Goal: Task Accomplishment & Management: Use online tool/utility

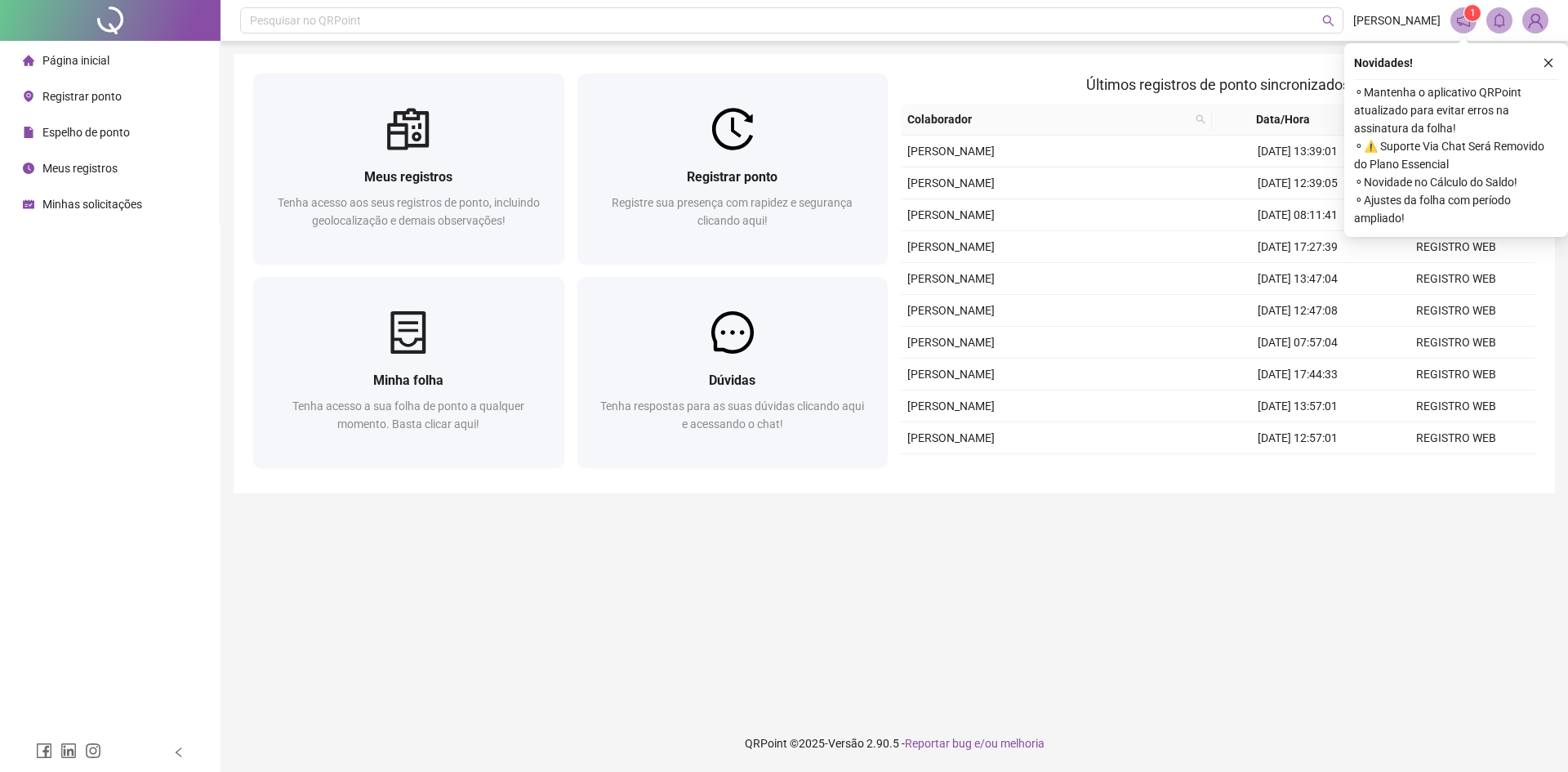
click at [1061, 636] on main "Meus registros Tenha acesso aos seus registros de ponto, incluindo geolocalizaç…" at bounding box center [895, 377] width 1322 height 648
click at [1551, 57] on icon "close" at bounding box center [1548, 63] width 11 height 11
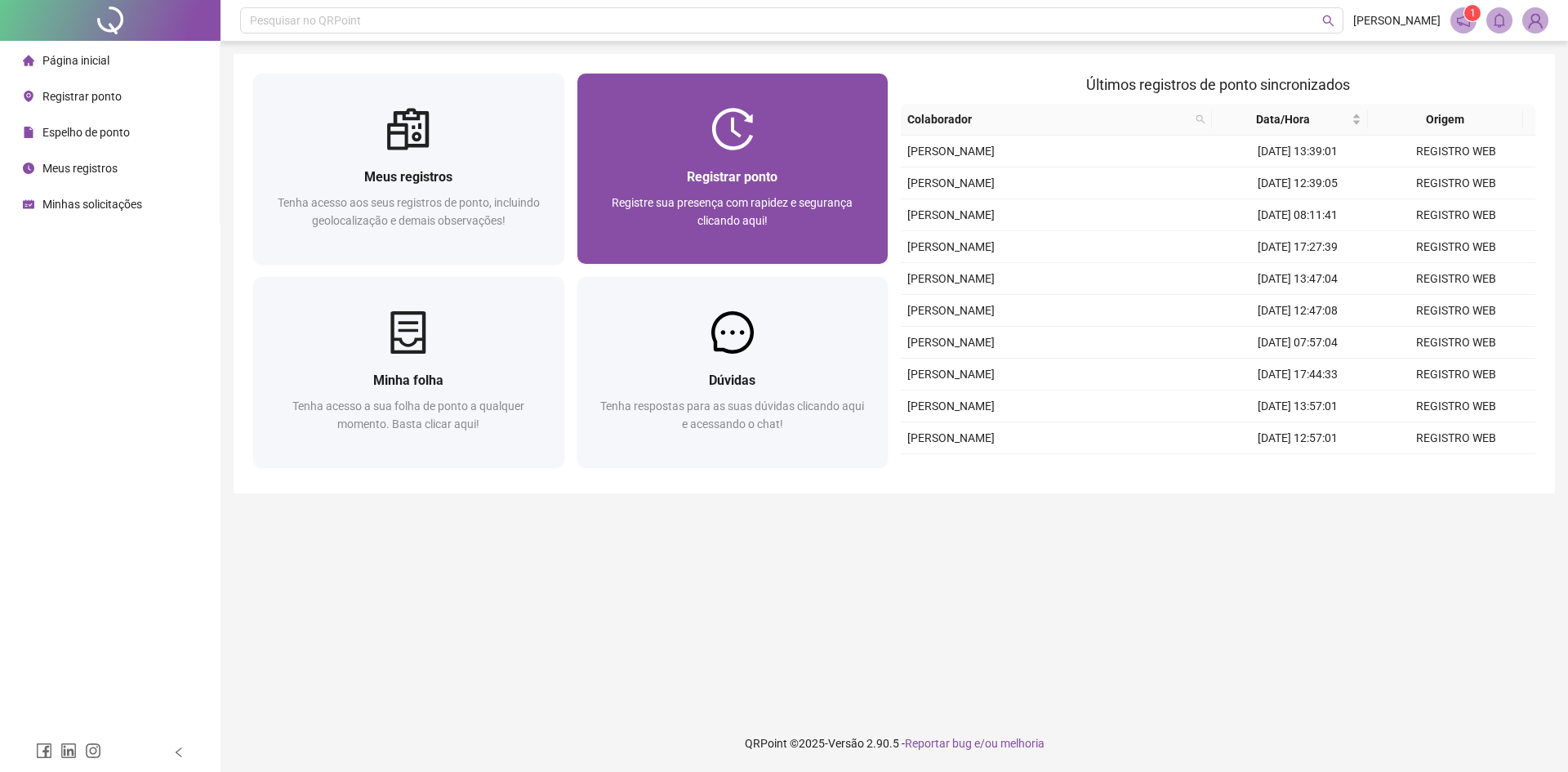
click at [772, 204] on span "Registre sua presença com rapidez e segurança clicando aqui!" at bounding box center [732, 211] width 241 height 31
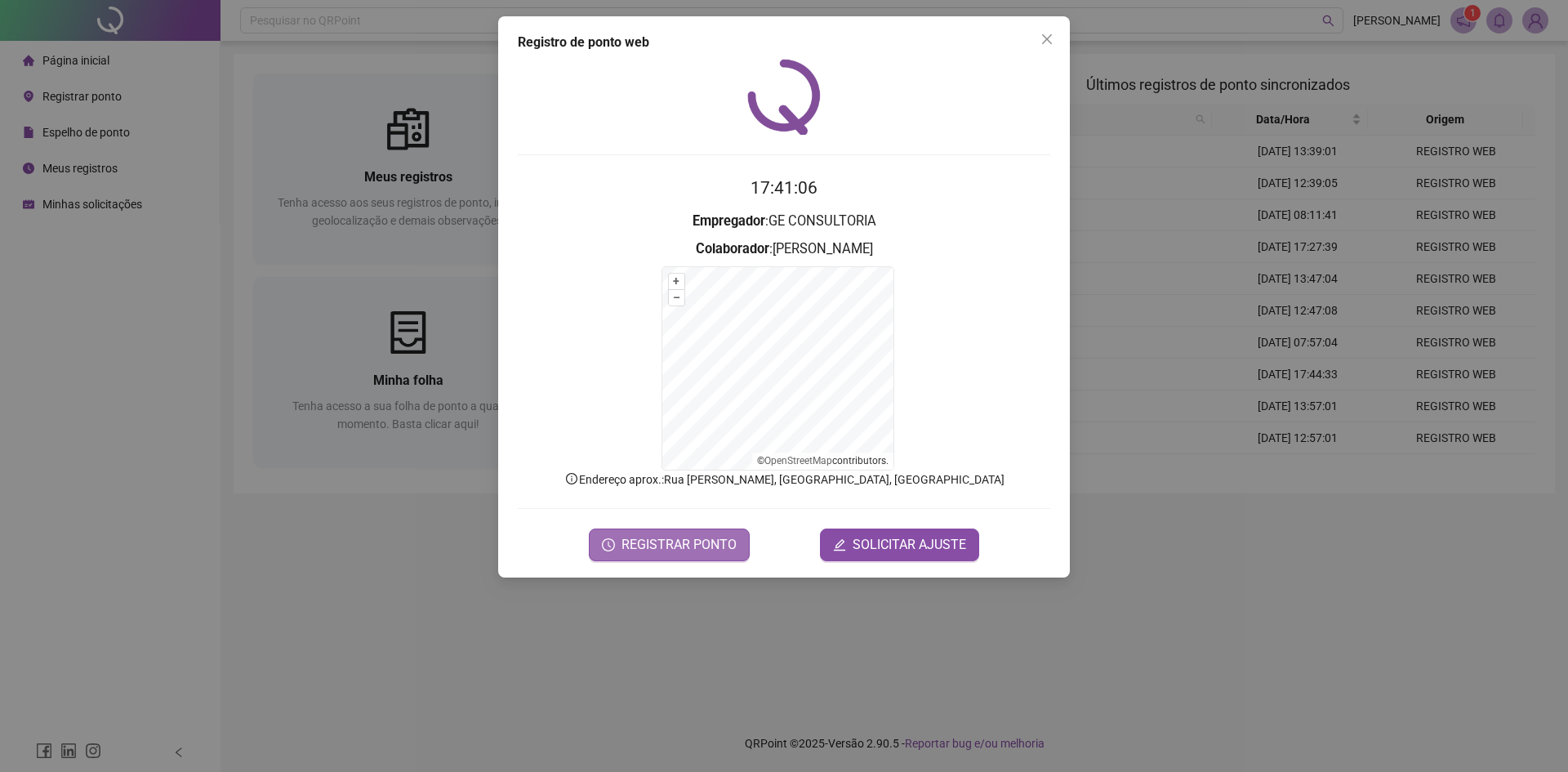
click at [663, 549] on span "REGISTRAR PONTO" at bounding box center [679, 544] width 115 height 20
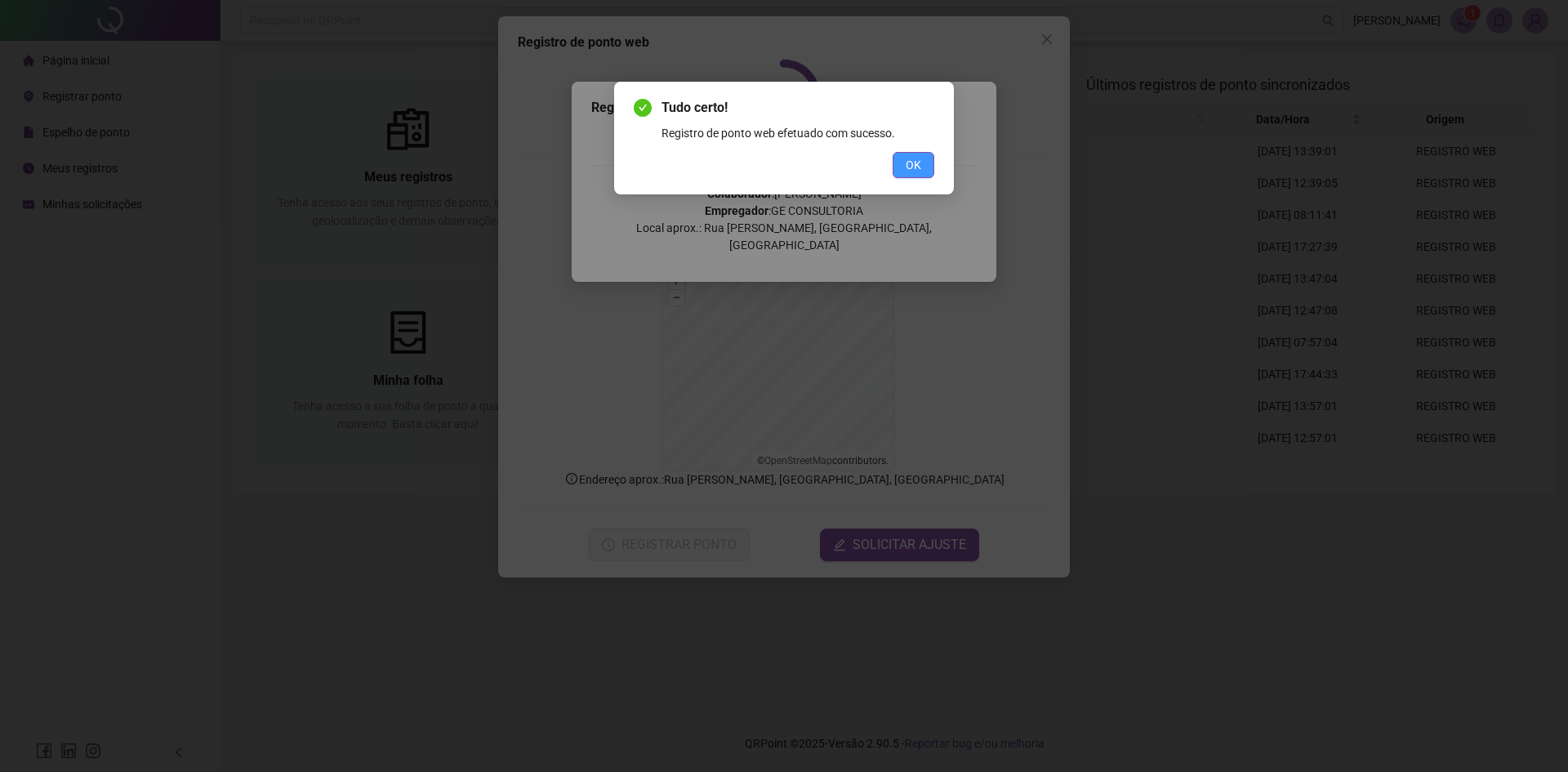
click at [893, 166] on button "OK" at bounding box center [914, 165] width 42 height 26
